Goal: Navigation & Orientation: Understand site structure

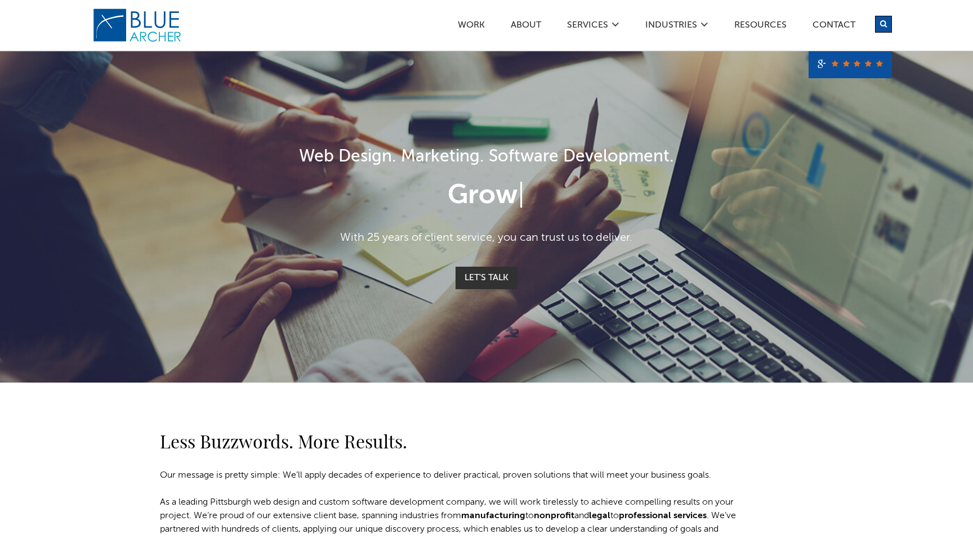
click at [793, 441] on div "Less Buzzwords. More Results. Our message is pretty simple: We’ll apply decades…" at bounding box center [486, 473] width 811 height 181
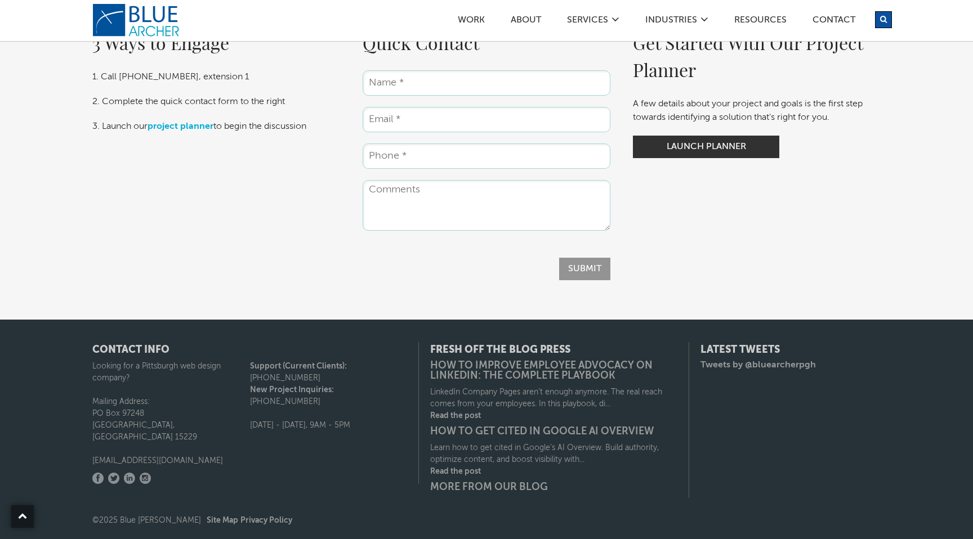
scroll to position [1904, 0]
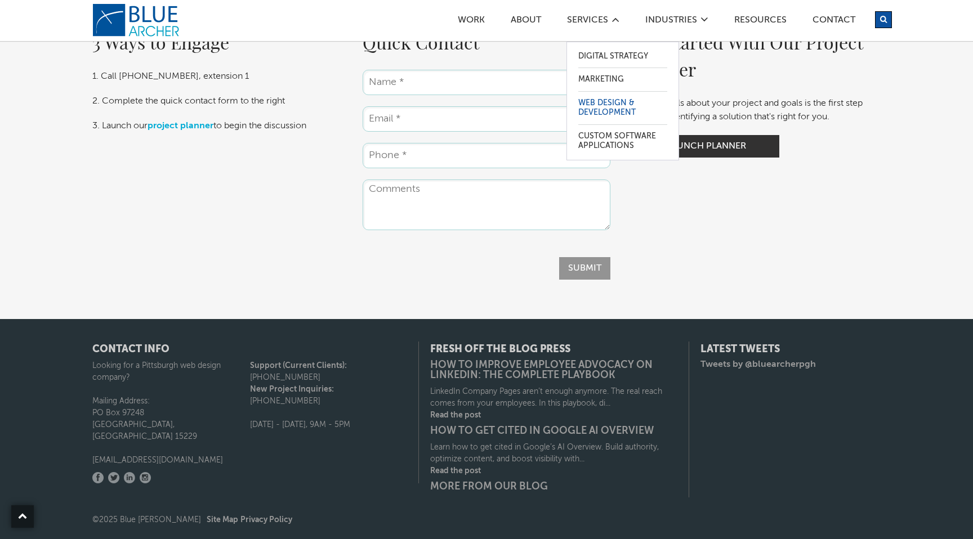
click at [611, 104] on link "Web Design & Development" at bounding box center [622, 108] width 89 height 33
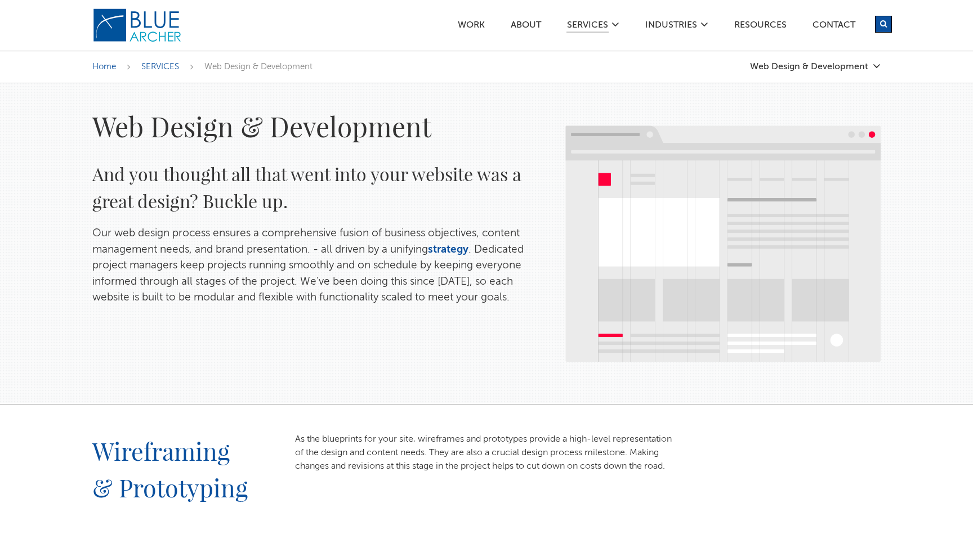
click at [859, 443] on div "Wireframing & Prototyping As the blueprints for your site, wireframes and proto…" at bounding box center [486, 475] width 811 height 141
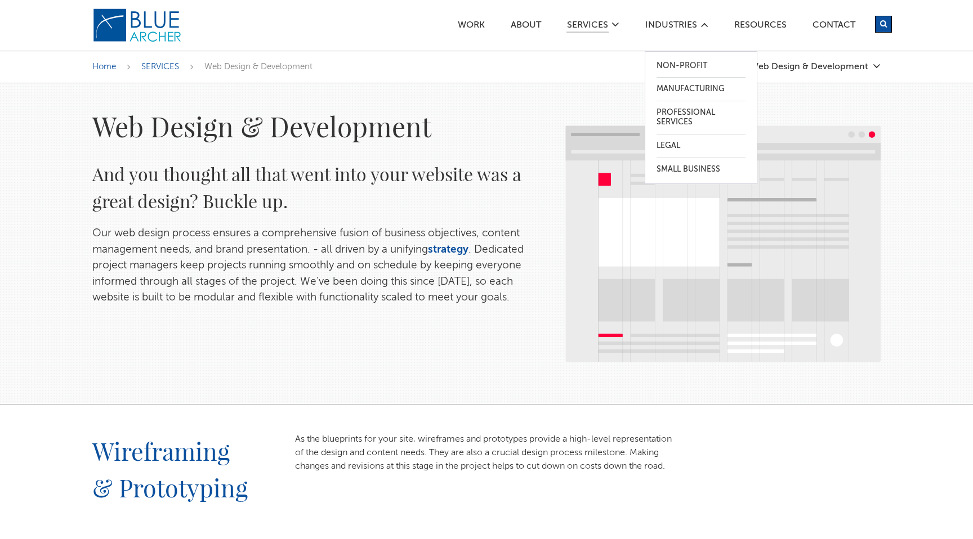
click at [701, 24] on icon at bounding box center [704, 24] width 8 height 9
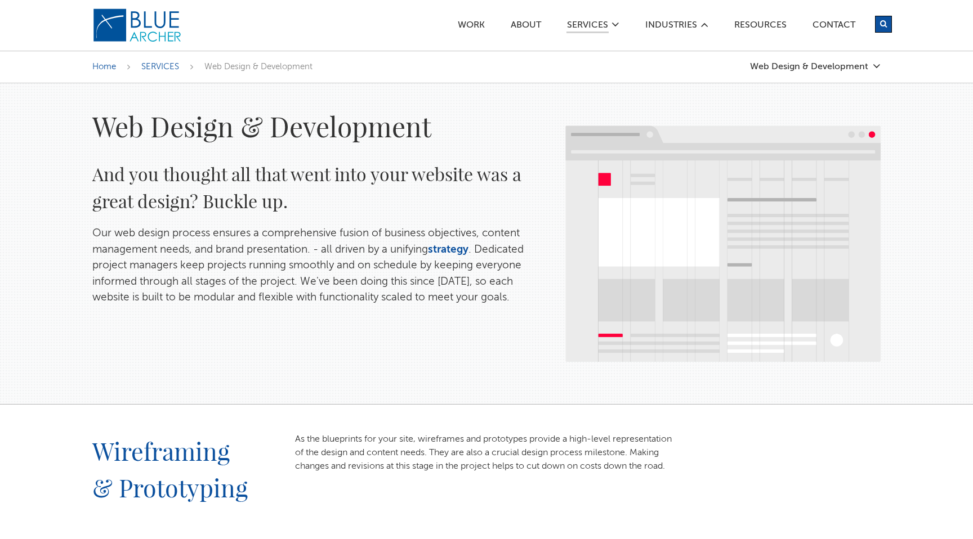
click at [701, 24] on icon at bounding box center [704, 24] width 8 height 9
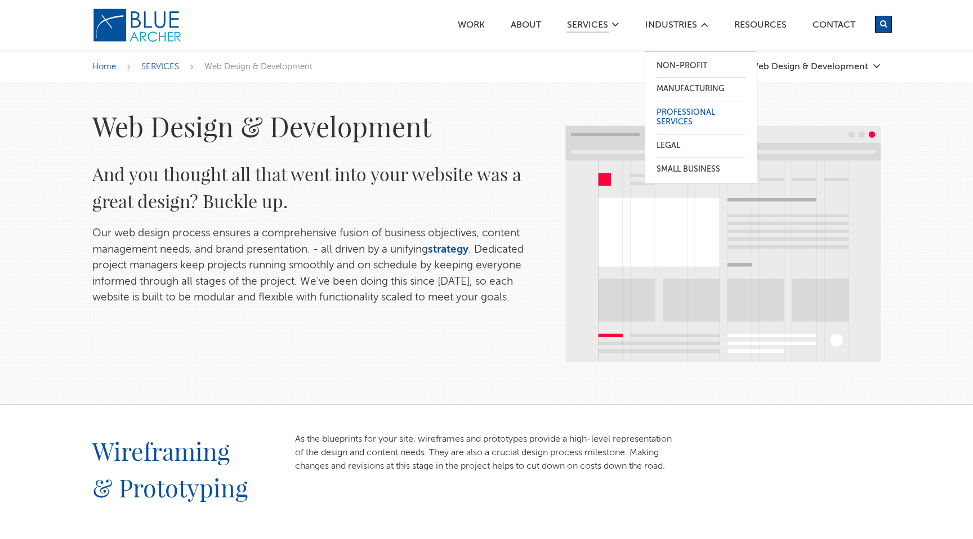
click at [680, 115] on link "Professional Services" at bounding box center [700, 117] width 89 height 33
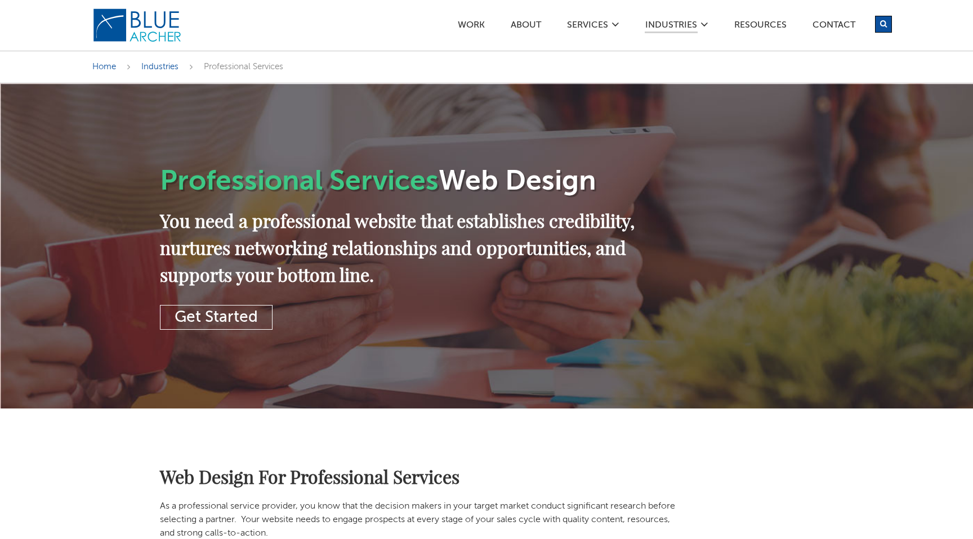
click at [762, 458] on div "Web Design For Professional Services As a professional service provider, you kn…" at bounding box center [486, 502] width 811 height 187
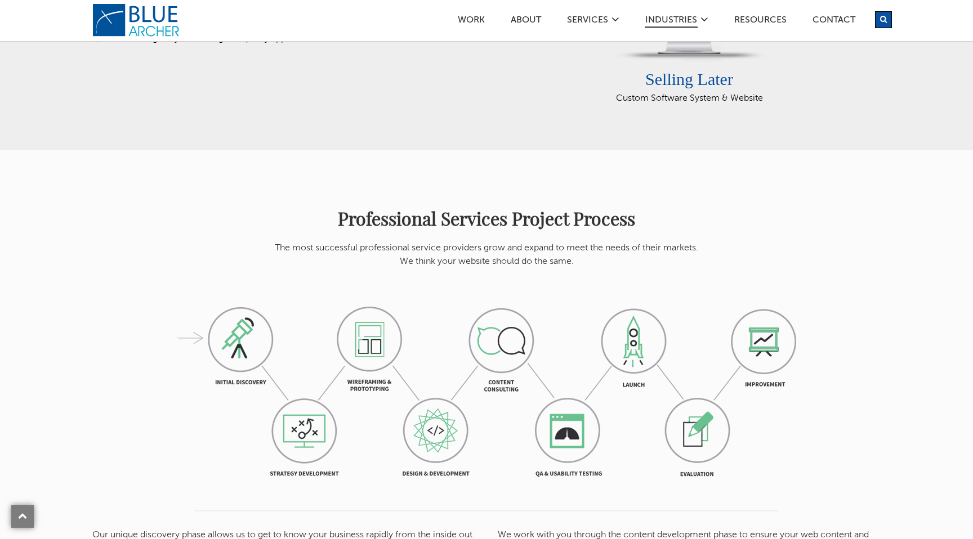
scroll to position [856, 0]
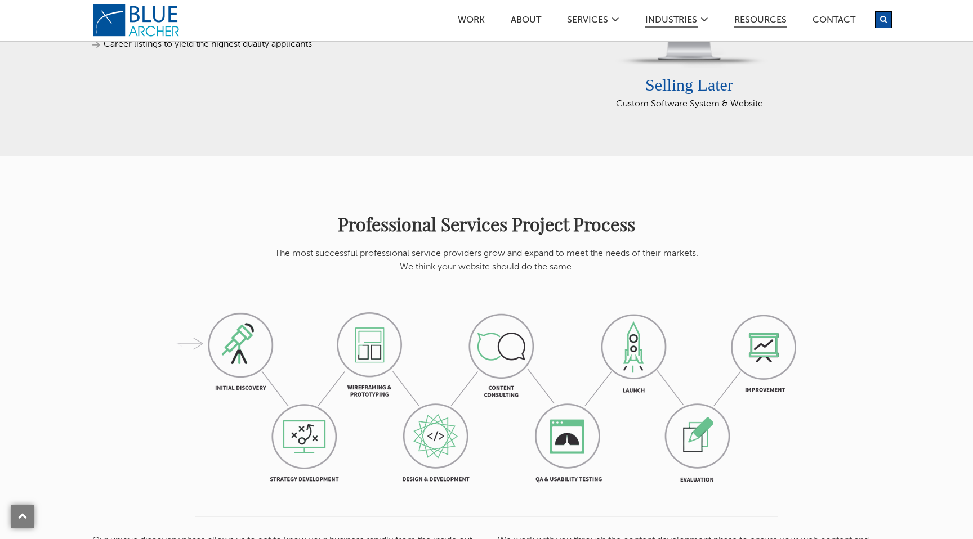
click at [774, 22] on link "Resources" at bounding box center [760, 22] width 53 height 12
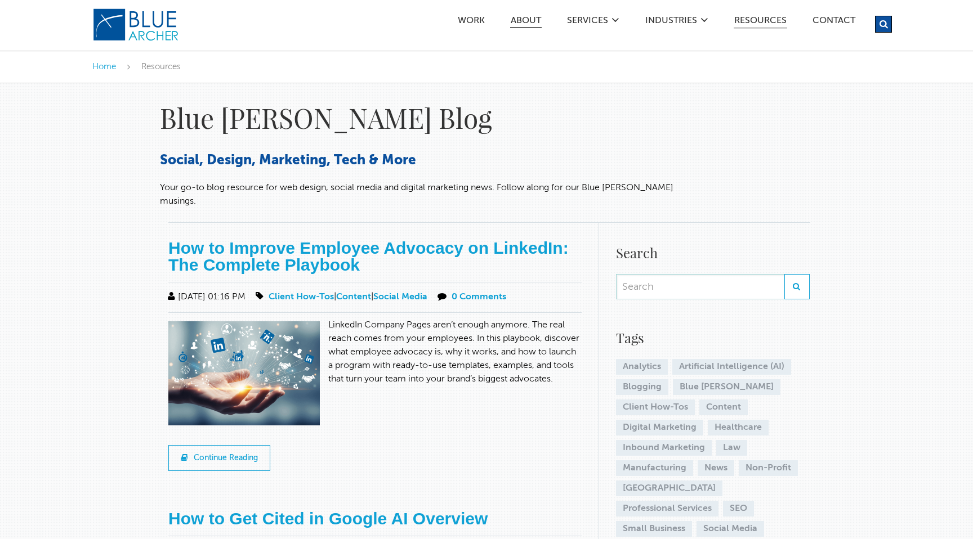
click at [539, 19] on link "ABOUT" at bounding box center [526, 22] width 32 height 12
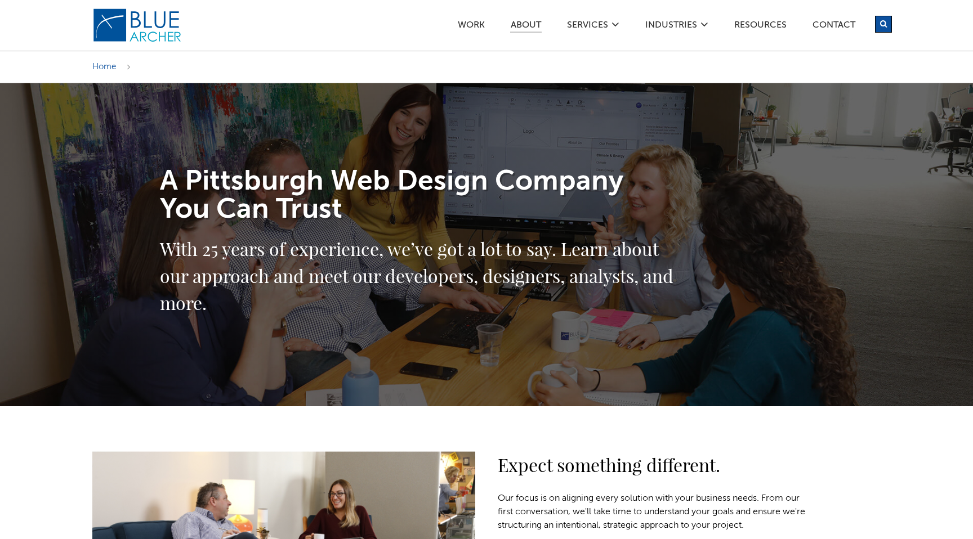
click at [839, 467] on div "Expect something different. Our focus is on aligning every solution with your b…" at bounding box center [486, 522] width 811 height 233
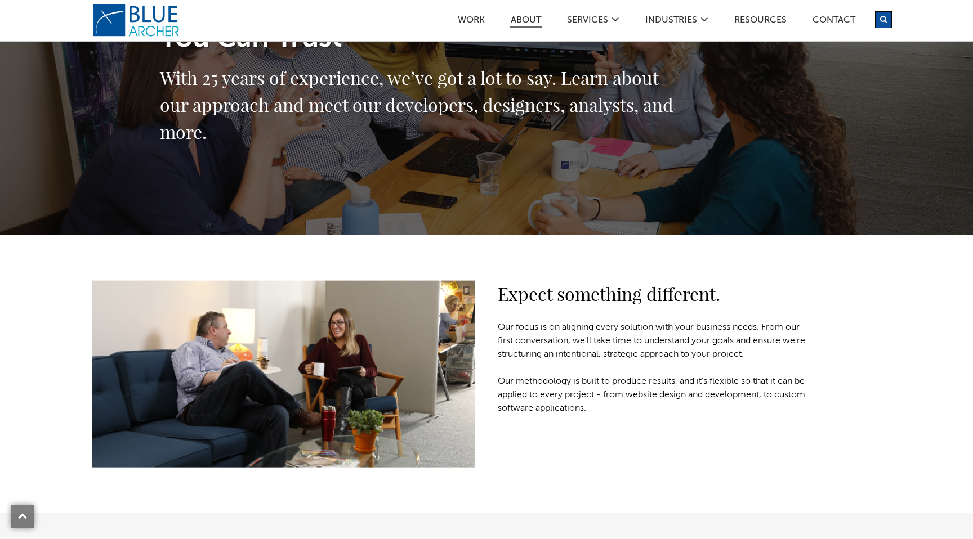
scroll to position [135, 0]
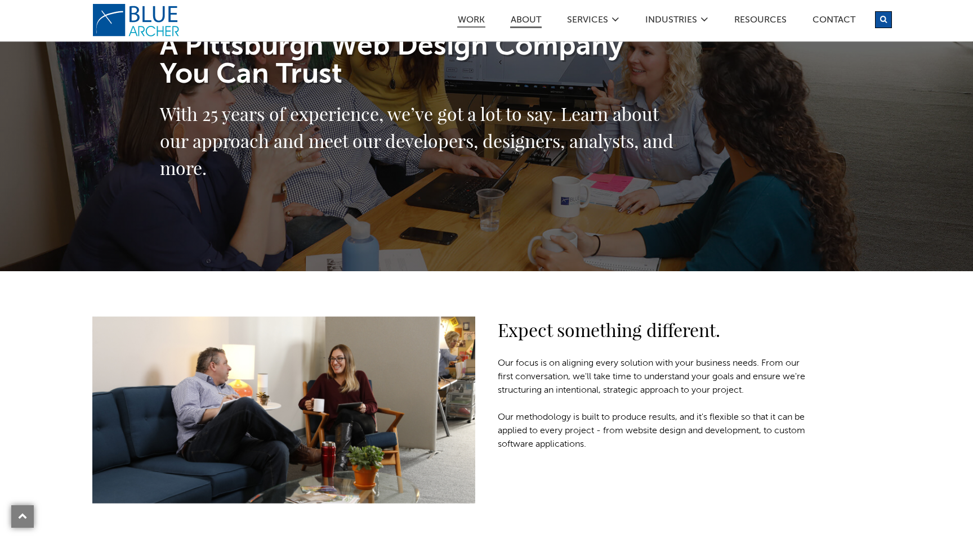
click at [470, 21] on link "Work" at bounding box center [471, 22] width 28 height 12
